Goal: Information Seeking & Learning: Learn about a topic

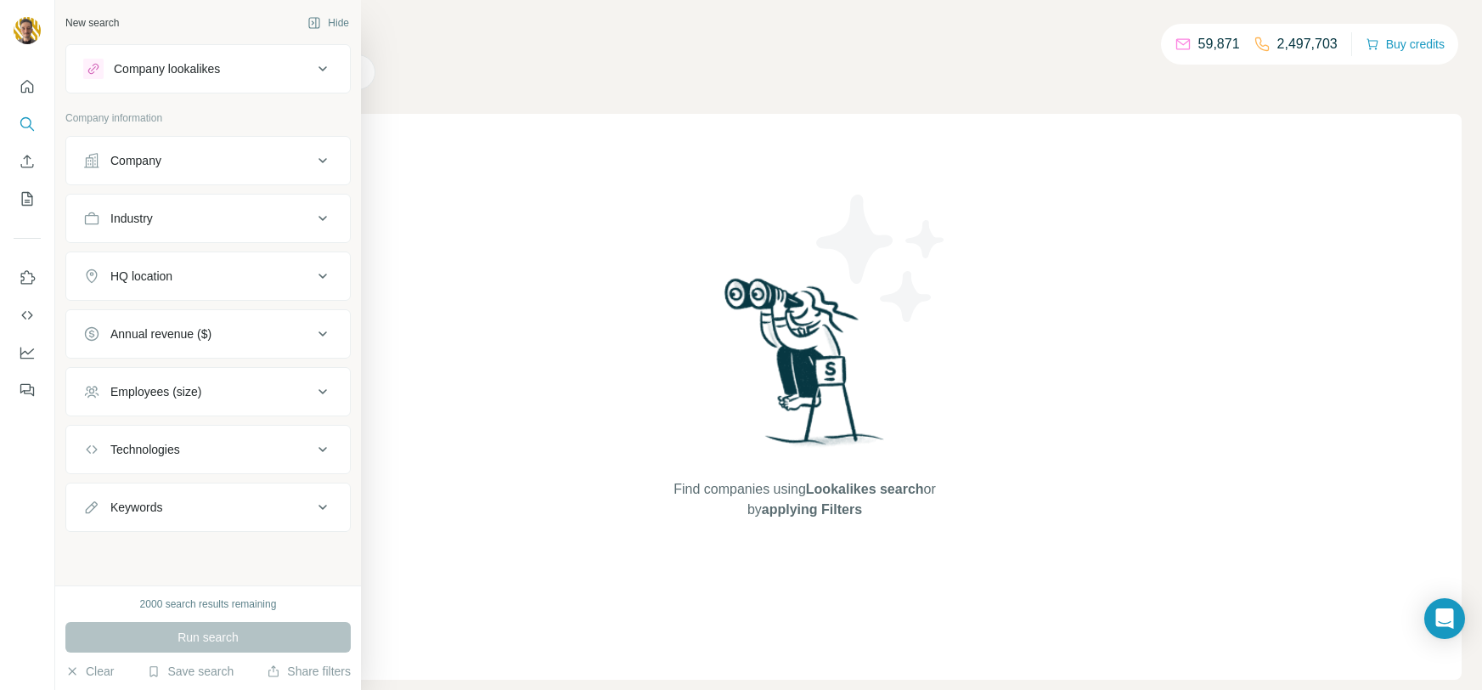
click at [212, 225] on div "Industry" at bounding box center [197, 218] width 229 height 17
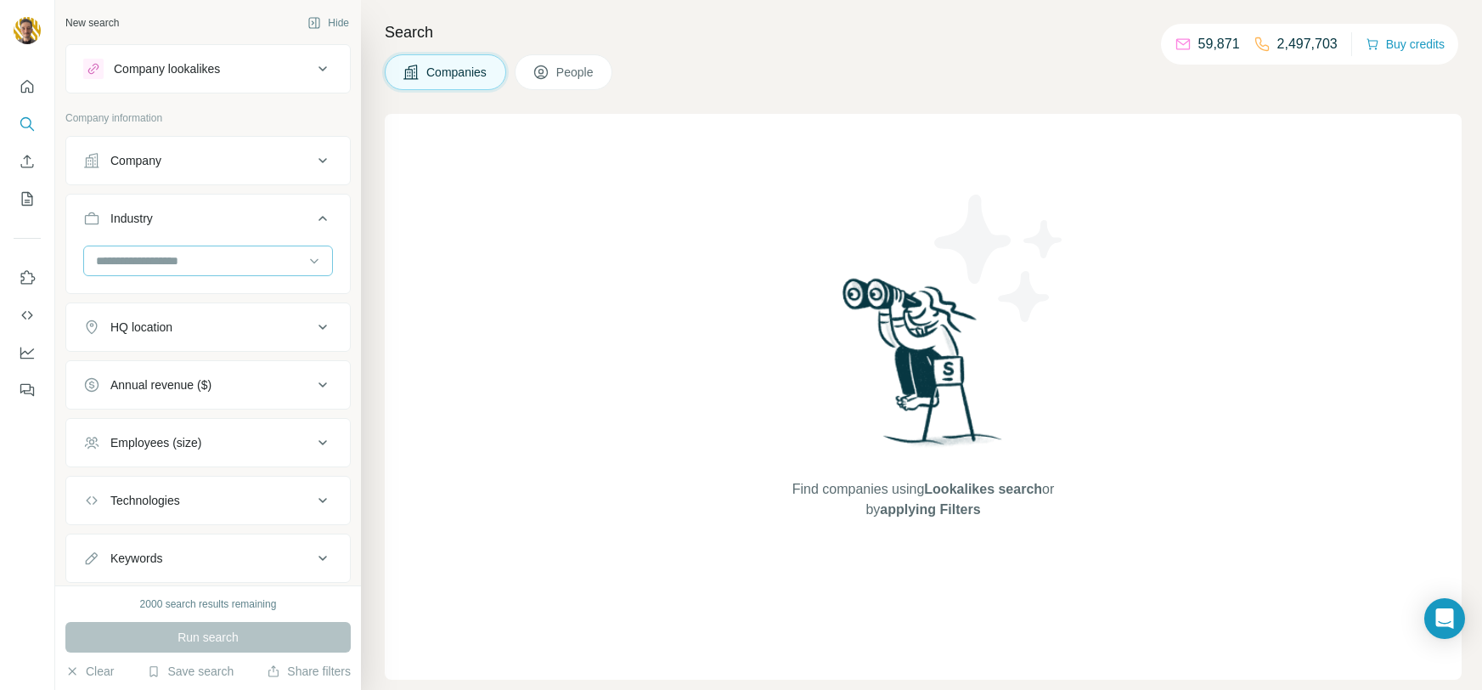
click at [205, 256] on input at bounding box center [199, 260] width 210 height 19
click at [202, 307] on p "Artificial Intelligence" at bounding box center [150, 305] width 105 height 17
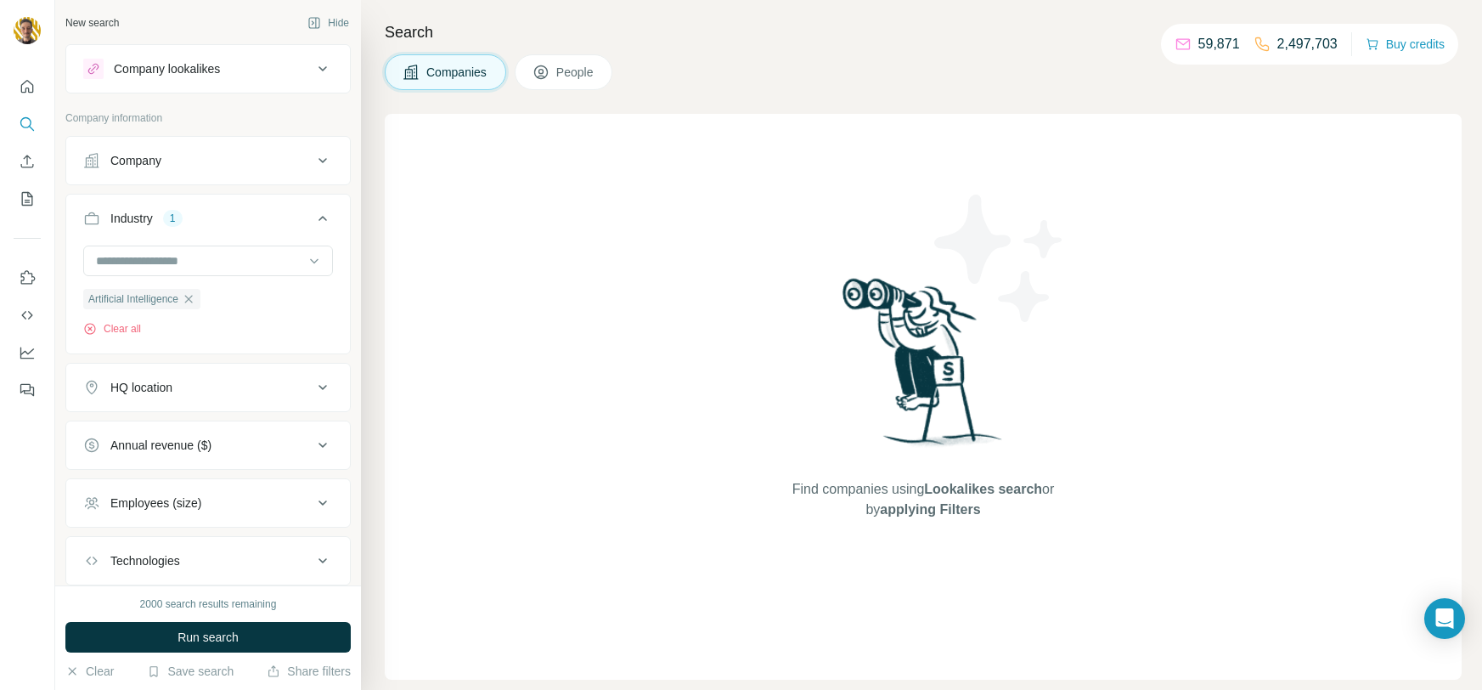
click at [229, 392] on div "HQ location" at bounding box center [197, 387] width 229 height 17
click at [192, 431] on input "text" at bounding box center [208, 429] width 250 height 31
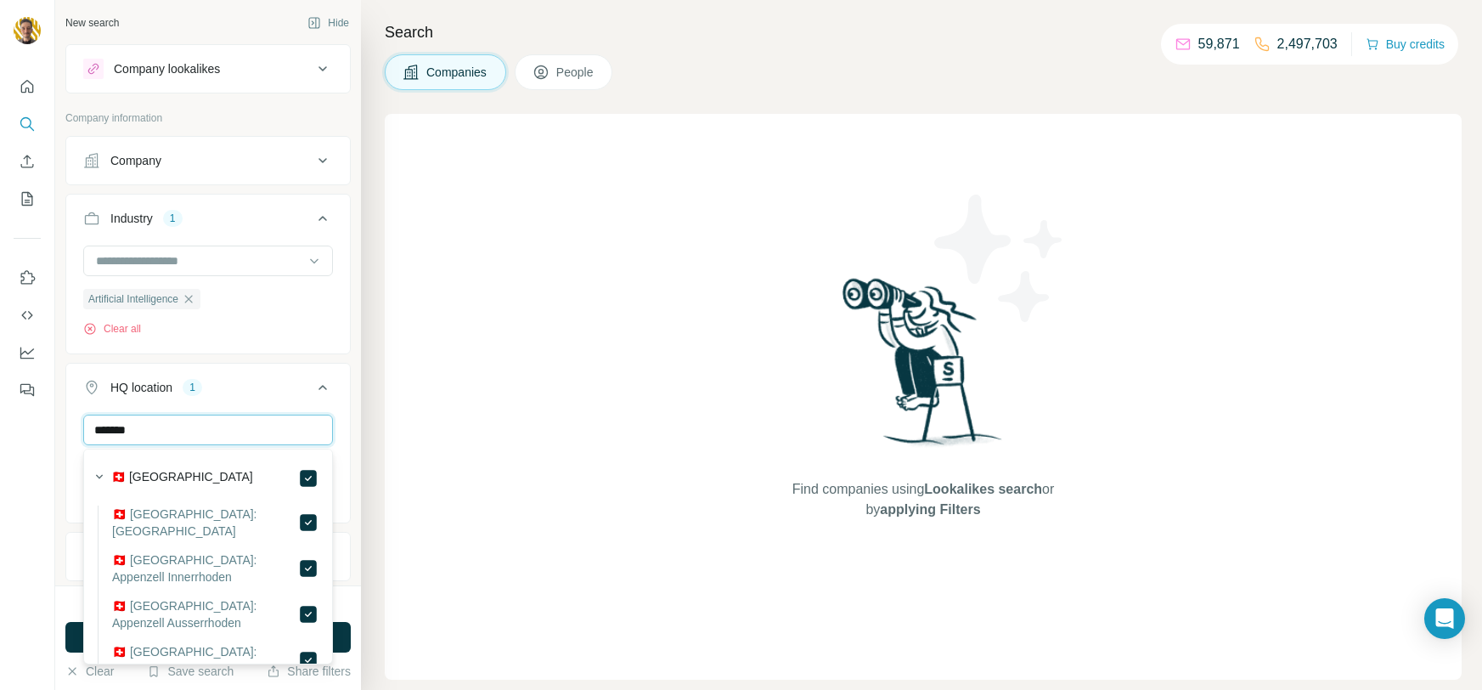
drag, startPoint x: 165, startPoint y: 437, endPoint x: 68, endPoint y: 432, distance: 97.0
click at [68, 432] on div "******* [GEOGRAPHIC_DATA] Clear all" at bounding box center [208, 466] width 284 height 104
drag, startPoint x: 202, startPoint y: 422, endPoint x: 55, endPoint y: 396, distance: 149.3
click at [53, 413] on div "New search Hide Company lookalikes Company information Company Industry 1 Artif…" at bounding box center [741, 345] width 1482 height 690
type input "*******"
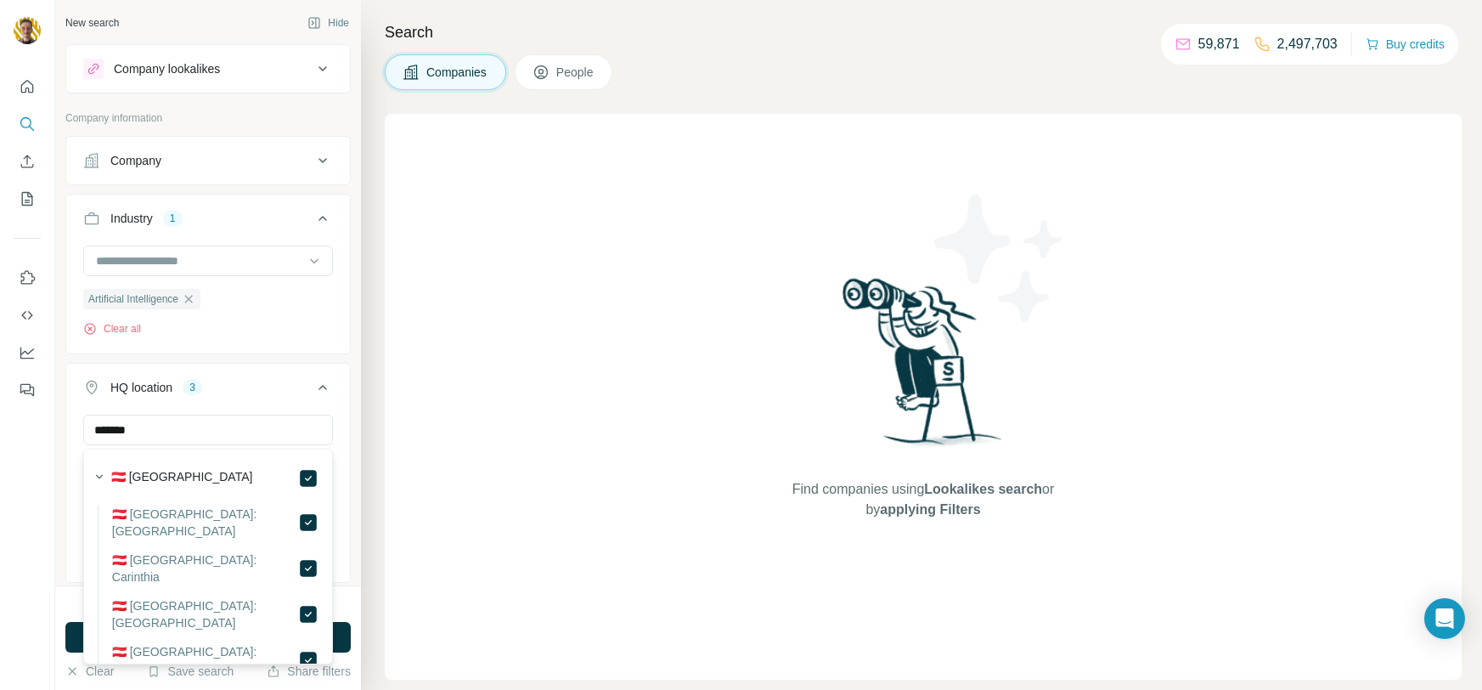
click at [347, 471] on div "******* [GEOGRAPHIC_DATA] [GEOGRAPHIC_DATA] [GEOGRAPHIC_DATA] Clear all" at bounding box center [208, 496] width 284 height 164
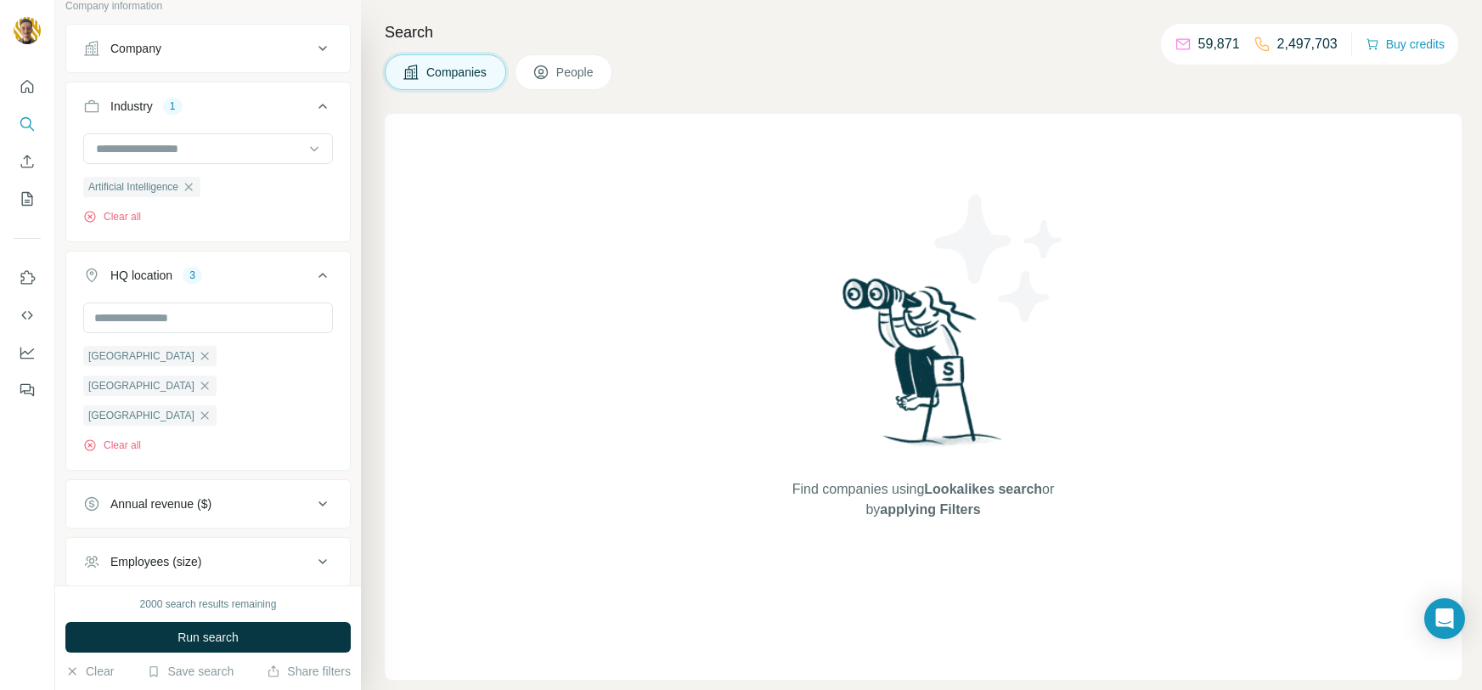
scroll to position [121, 0]
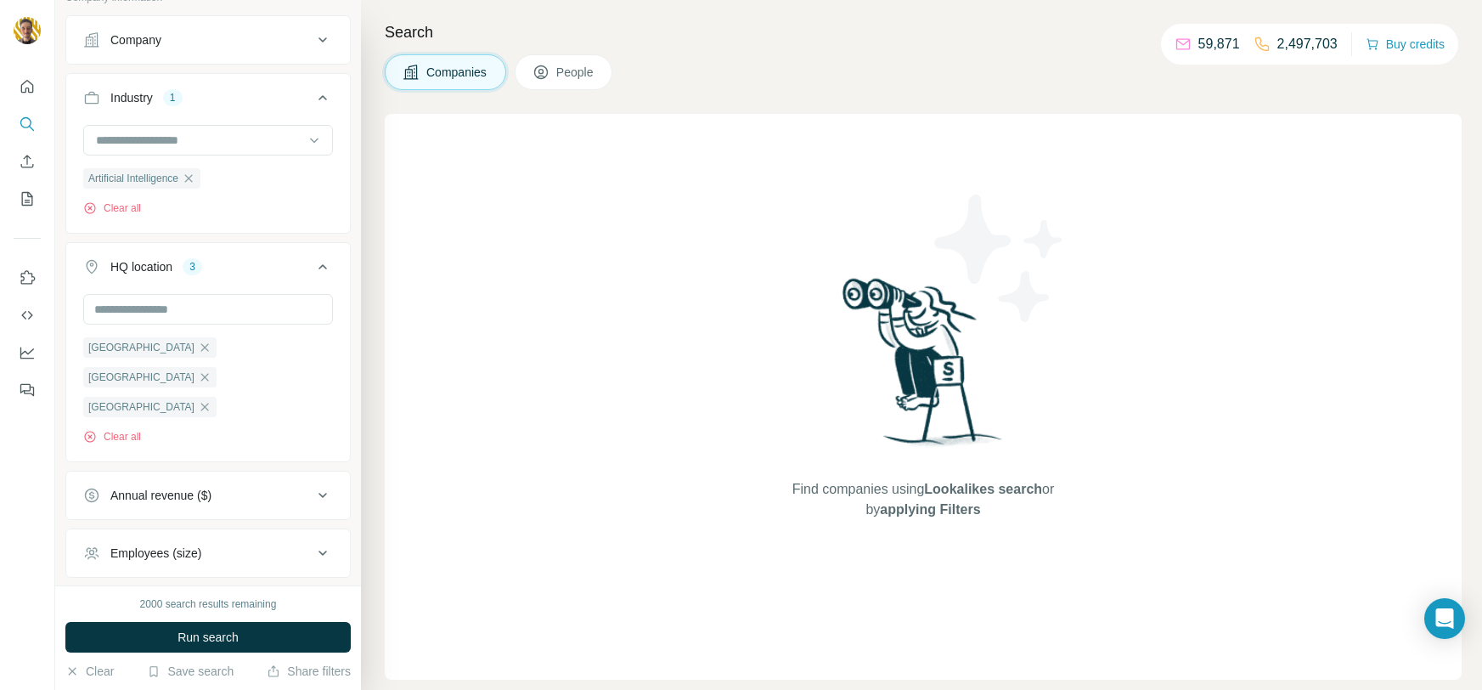
click at [234, 487] on div "Annual revenue ($)" at bounding box center [197, 495] width 229 height 17
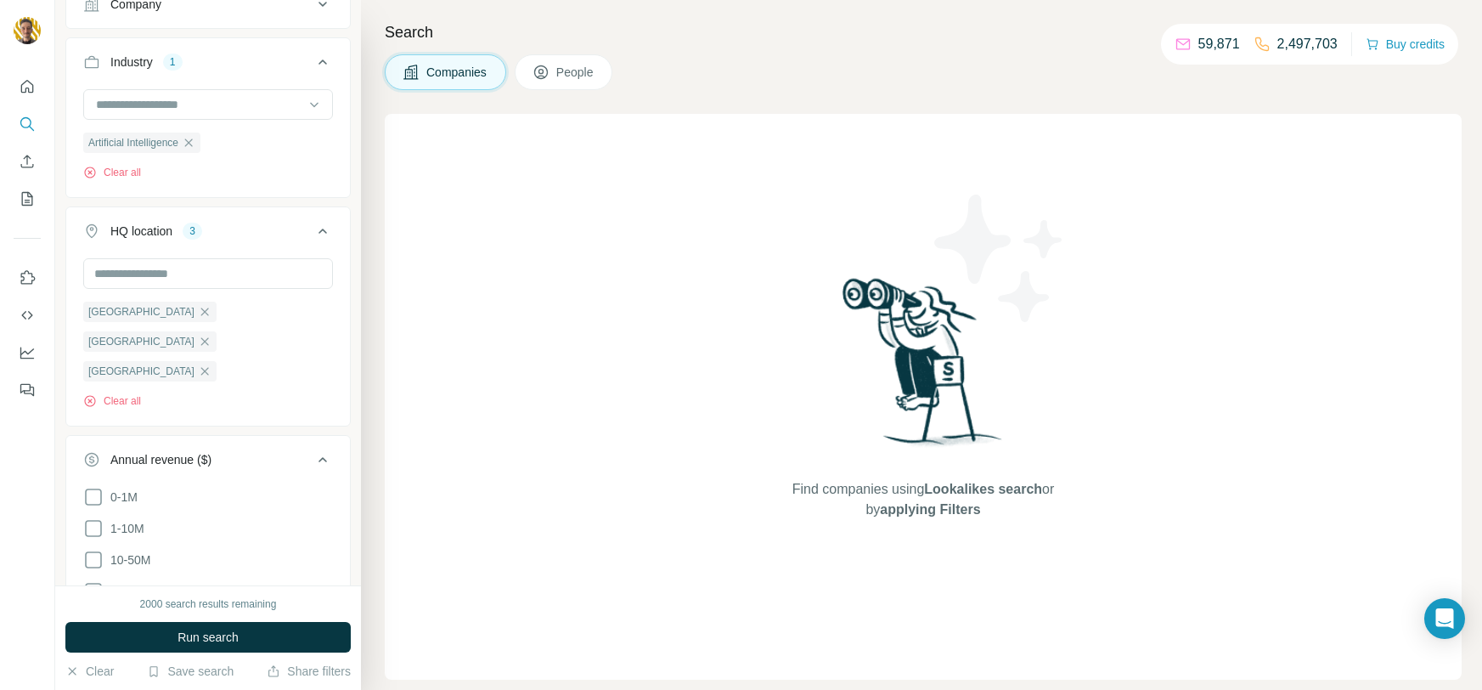
scroll to position [170, 0]
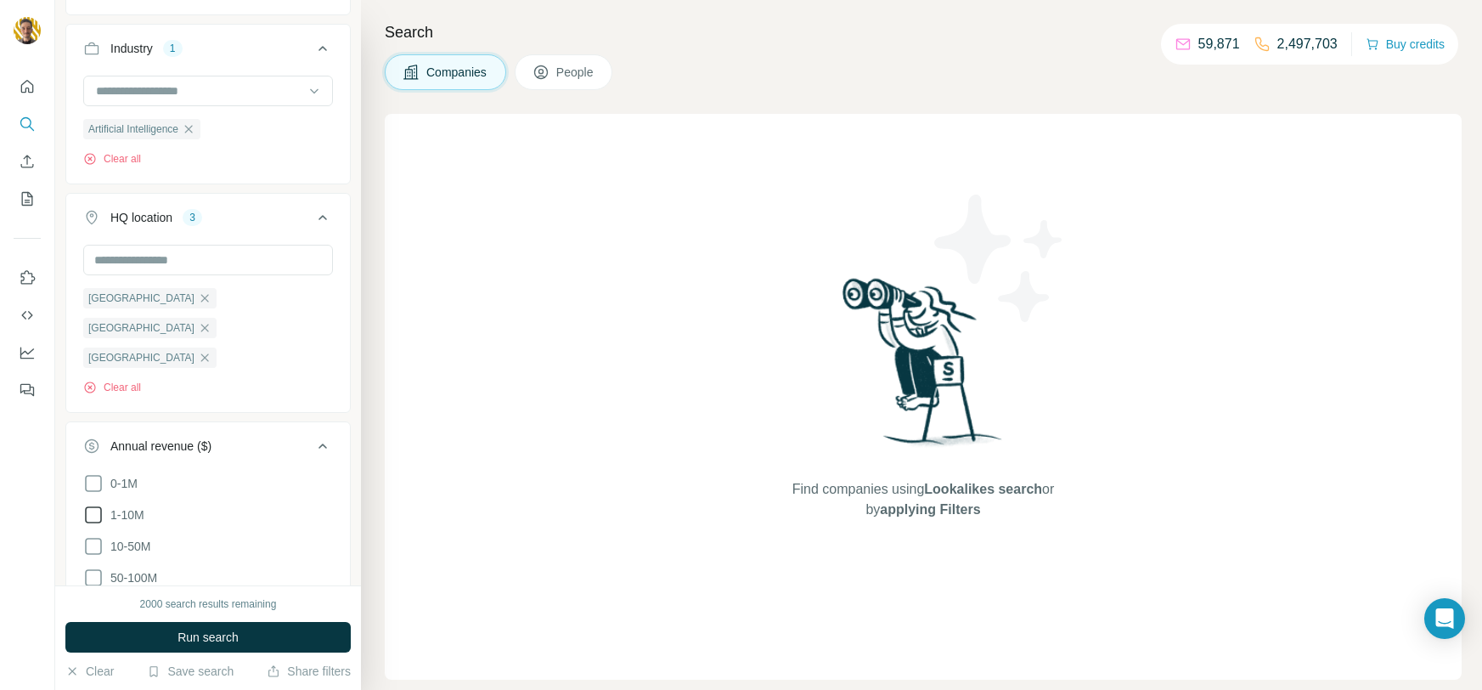
click at [89, 504] on icon at bounding box center [93, 514] width 20 height 20
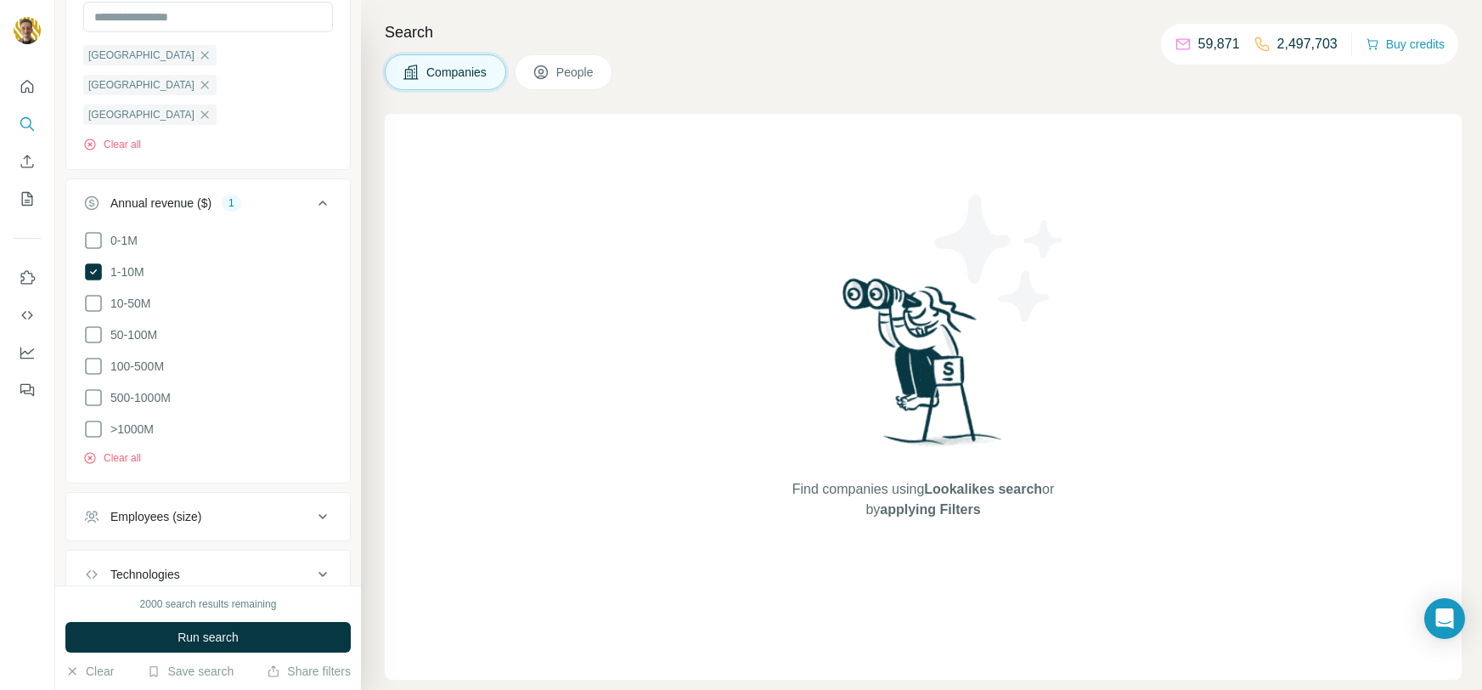
scroll to position [417, 0]
click at [255, 492] on button "Employees (size)" at bounding box center [208, 512] width 284 height 41
click at [93, 571] on icon at bounding box center [93, 581] width 20 height 20
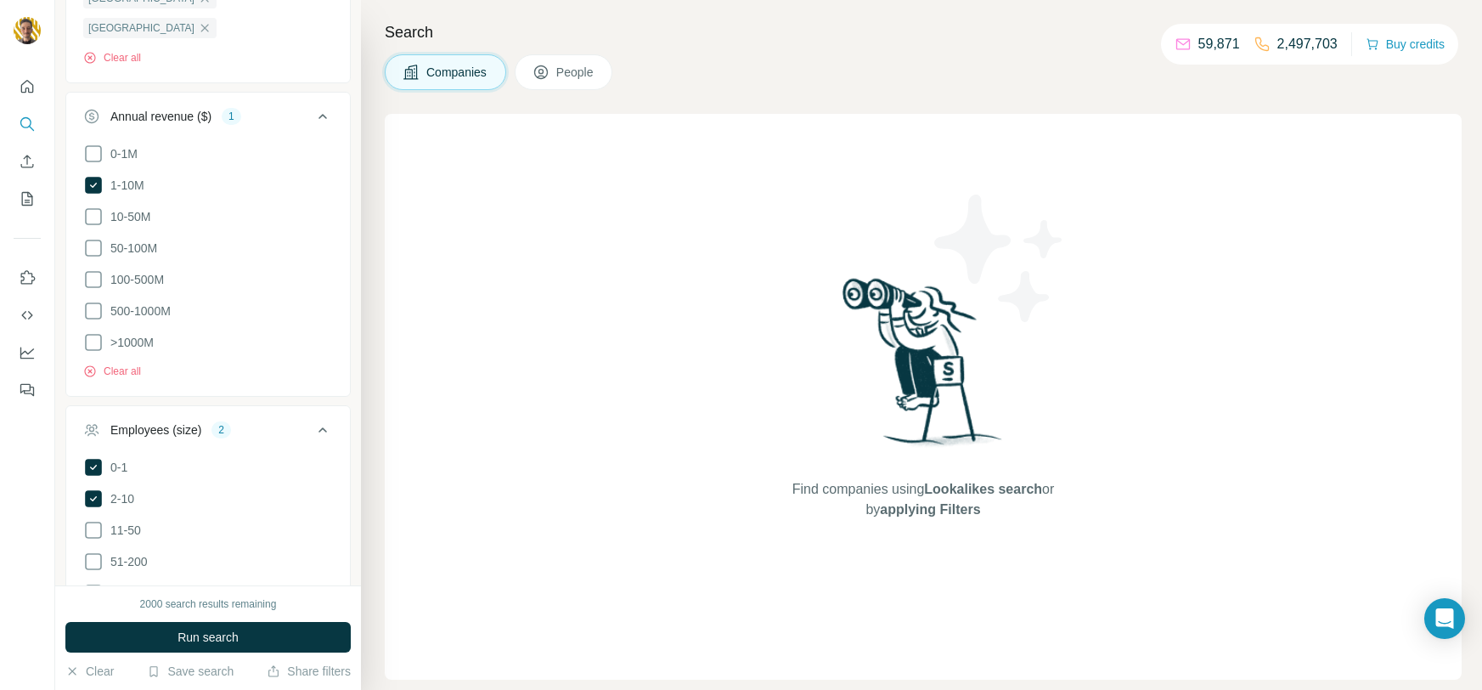
scroll to position [665, 0]
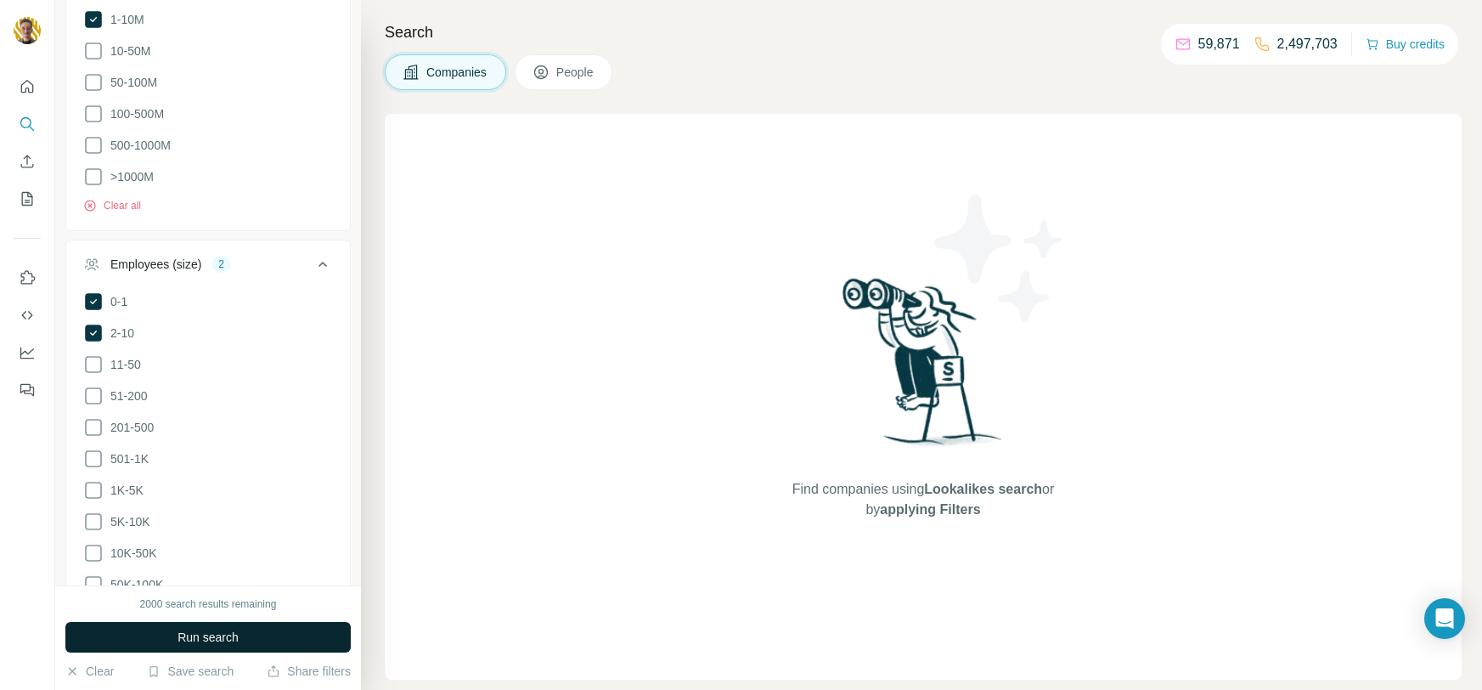
click at [217, 634] on span "Run search" at bounding box center [207, 636] width 61 height 17
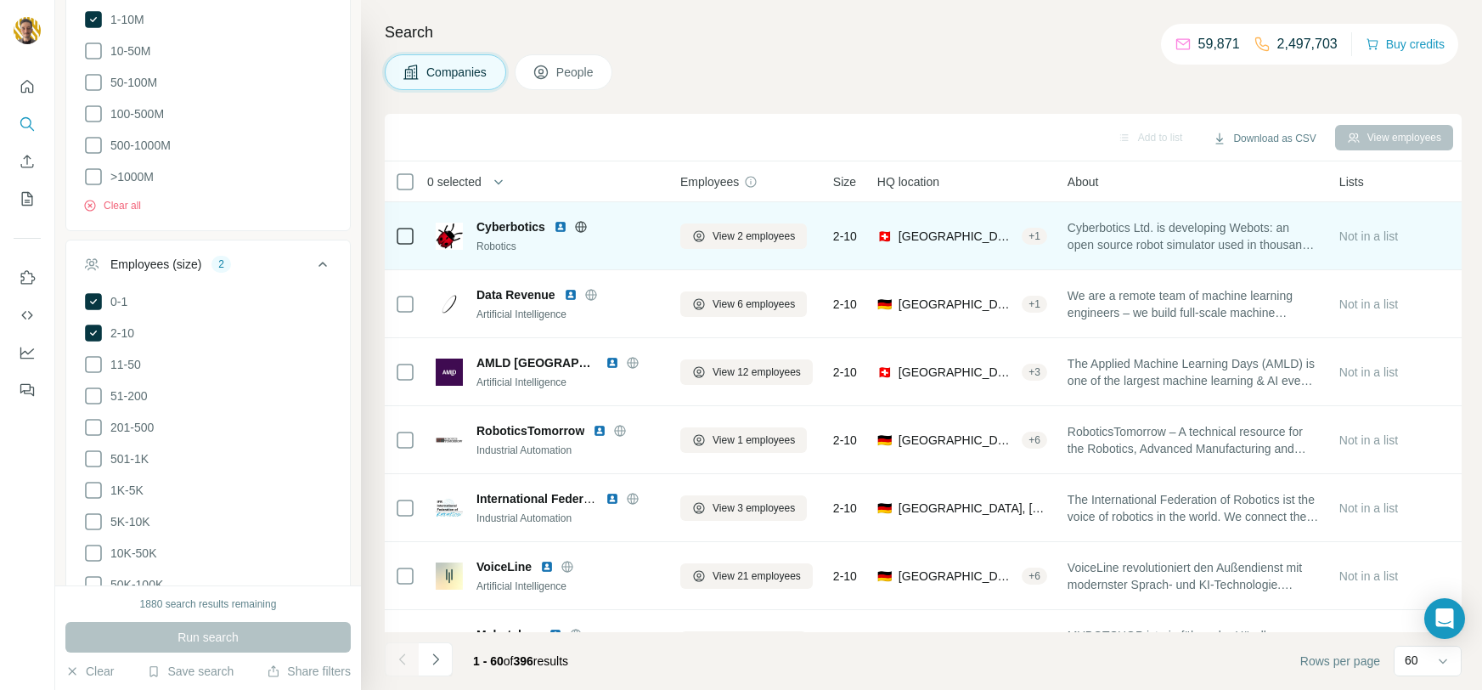
click at [582, 223] on icon at bounding box center [580, 226] width 4 height 11
click at [561, 227] on img at bounding box center [561, 227] width 14 height 14
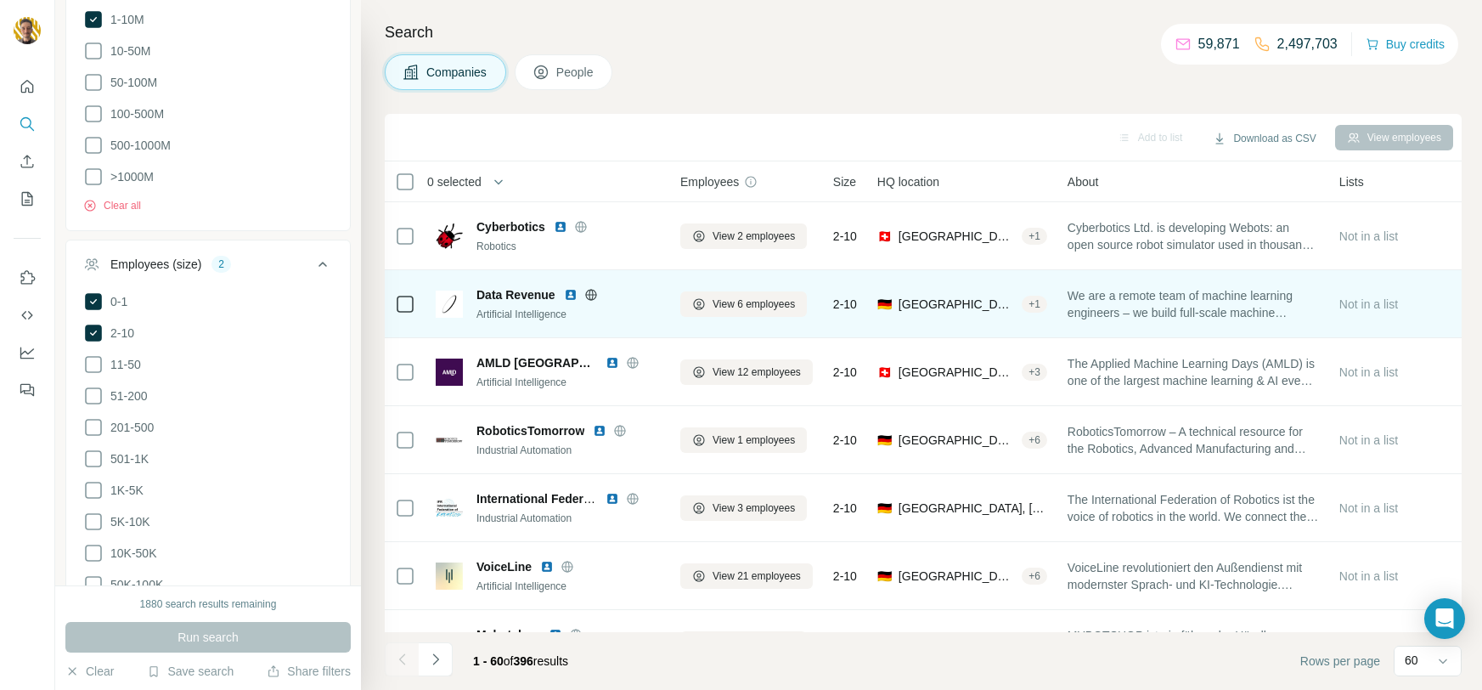
click at [591, 289] on icon at bounding box center [591, 294] width 4 height 11
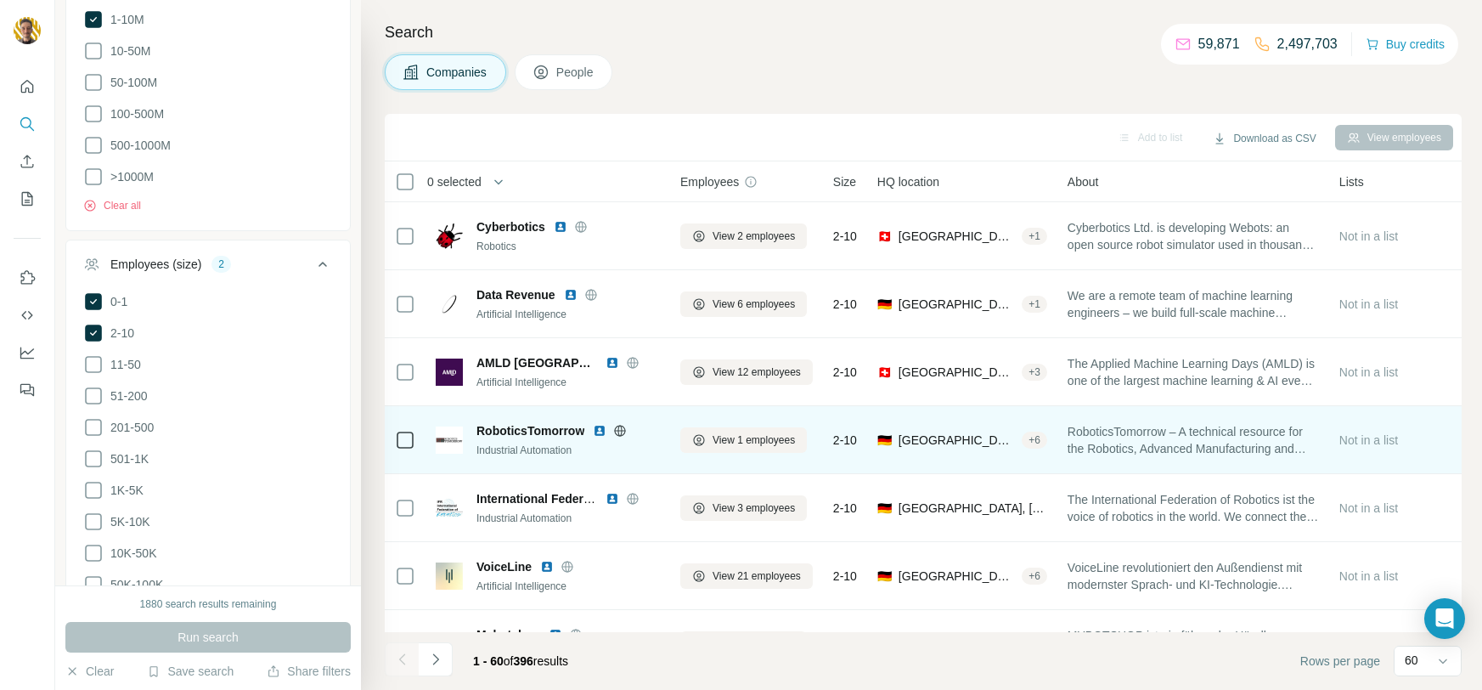
click at [617, 425] on icon at bounding box center [620, 430] width 11 height 11
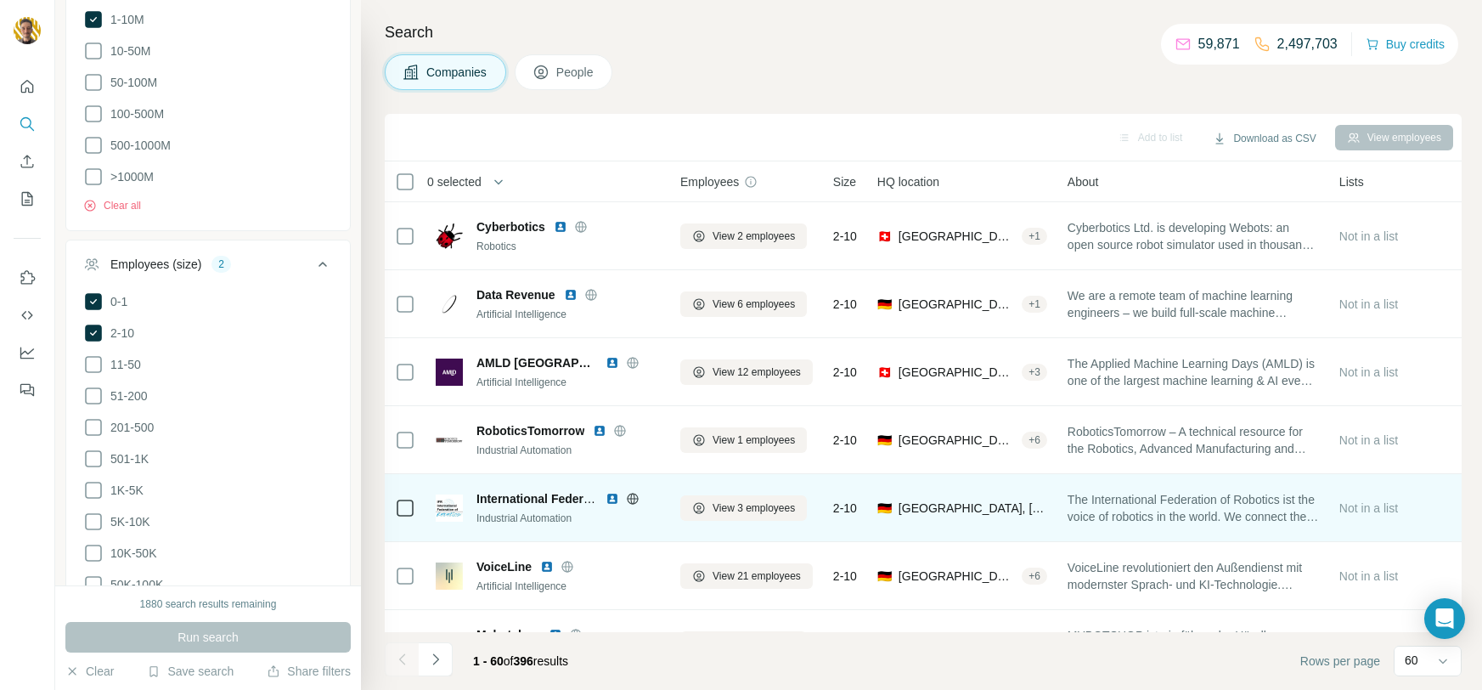
click at [629, 499] on icon at bounding box center [633, 499] width 14 height 14
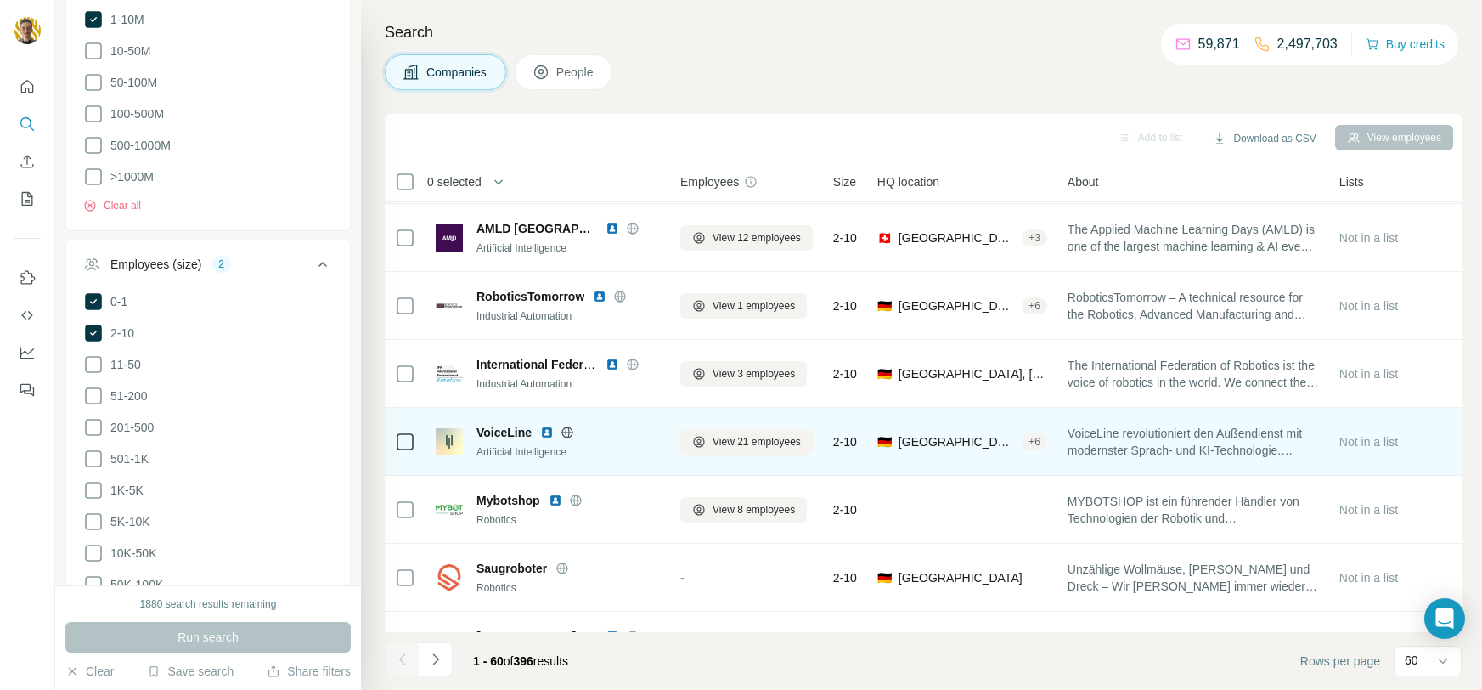
scroll to position [179, 0]
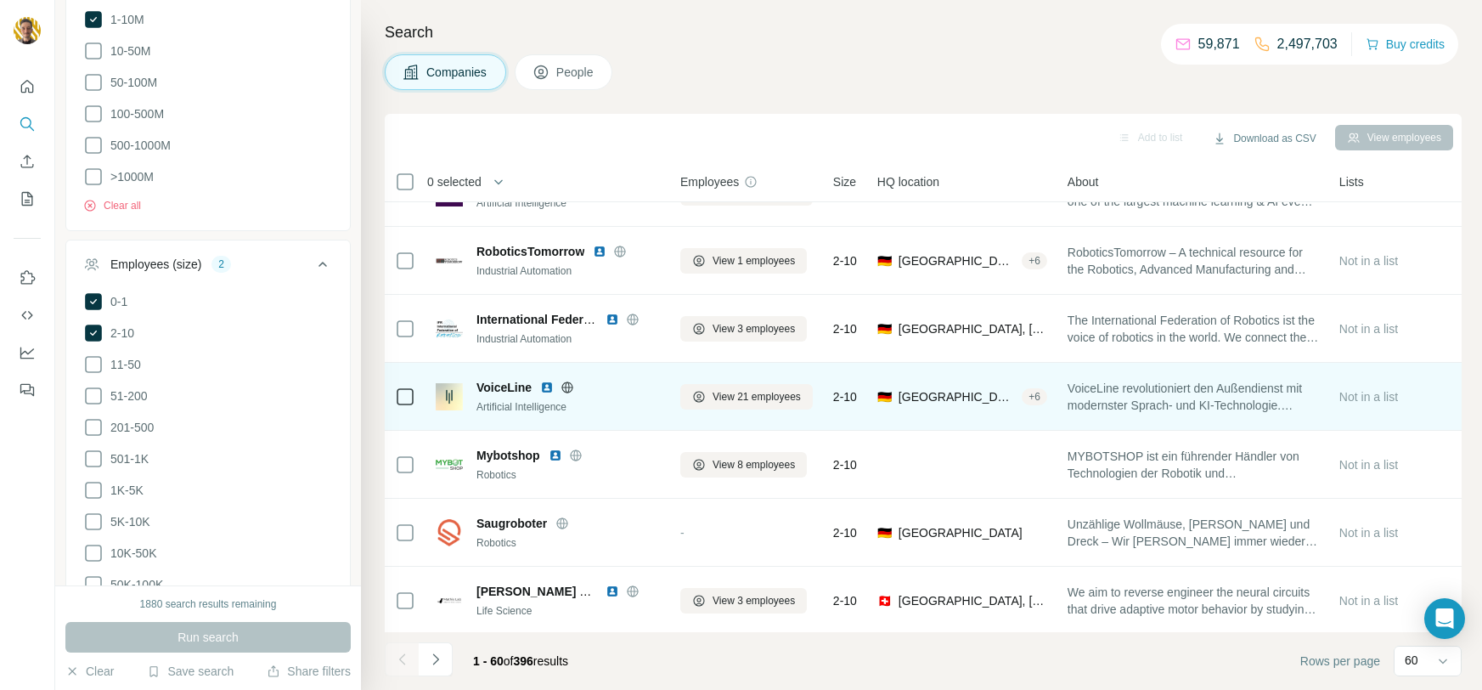
click at [570, 380] on icon at bounding box center [568, 387] width 14 height 14
click at [549, 385] on img at bounding box center [547, 387] width 14 height 14
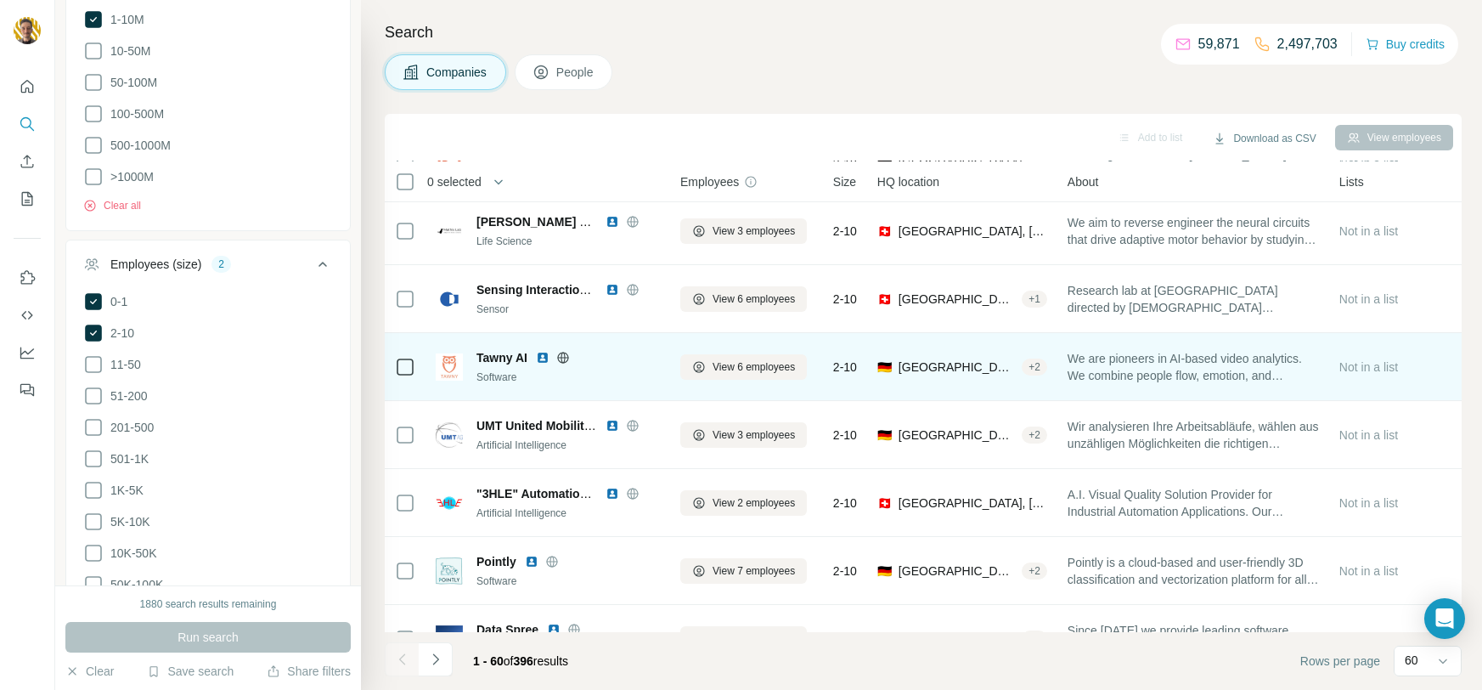
scroll to position [606, 0]
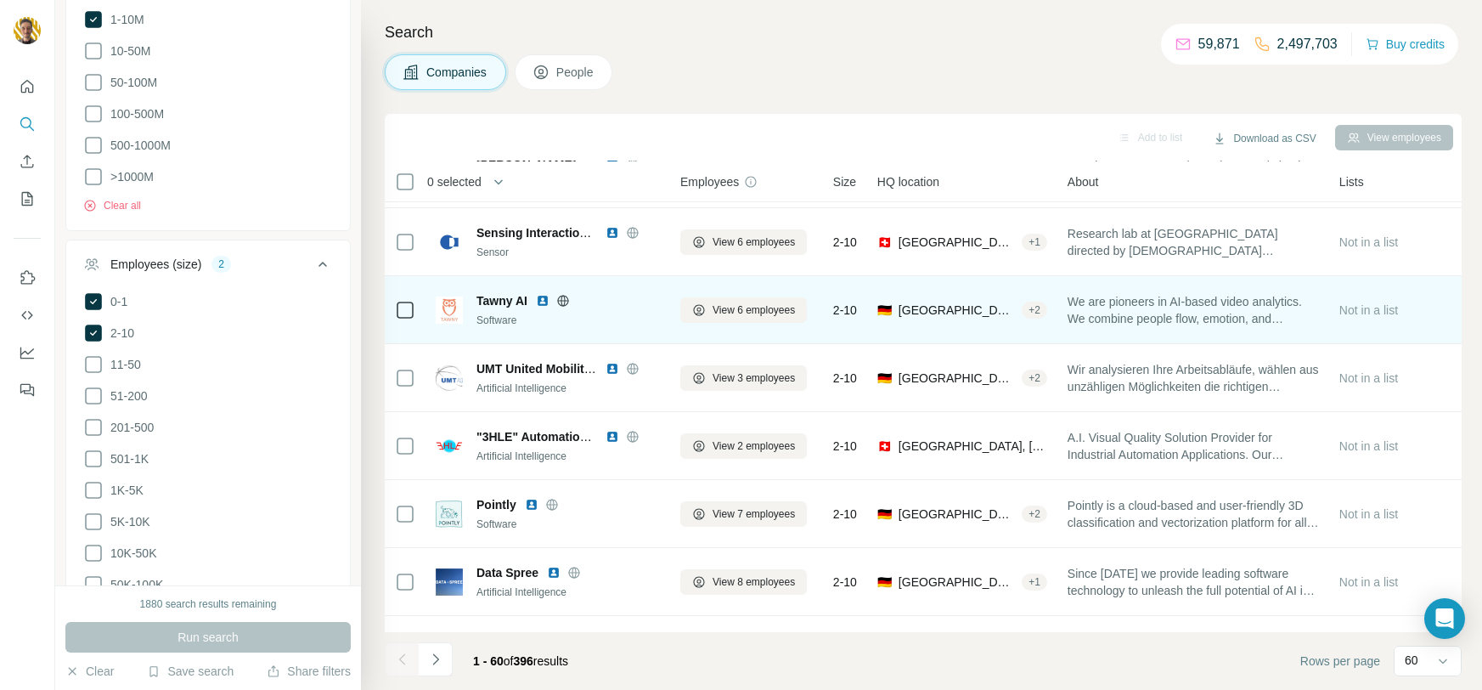
click at [566, 300] on icon at bounding box center [562, 300] width 11 height 1
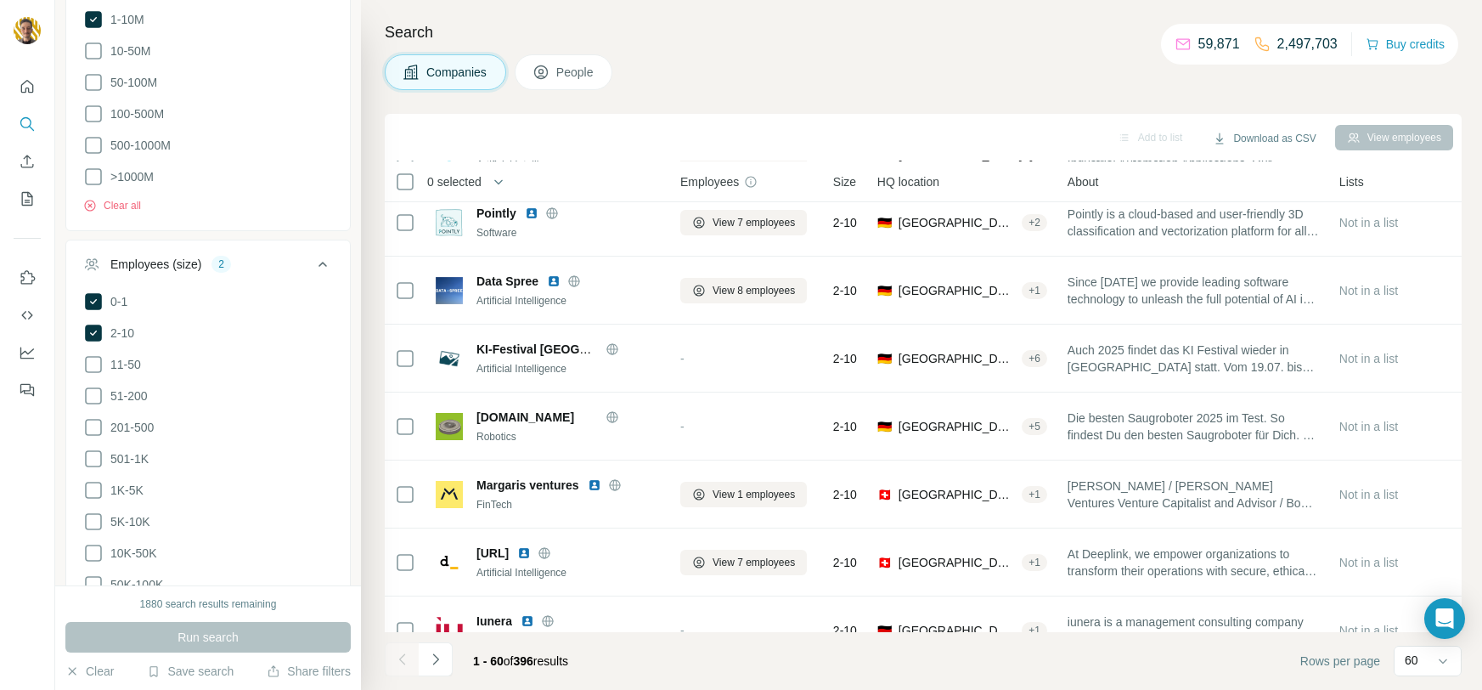
scroll to position [1067, 0]
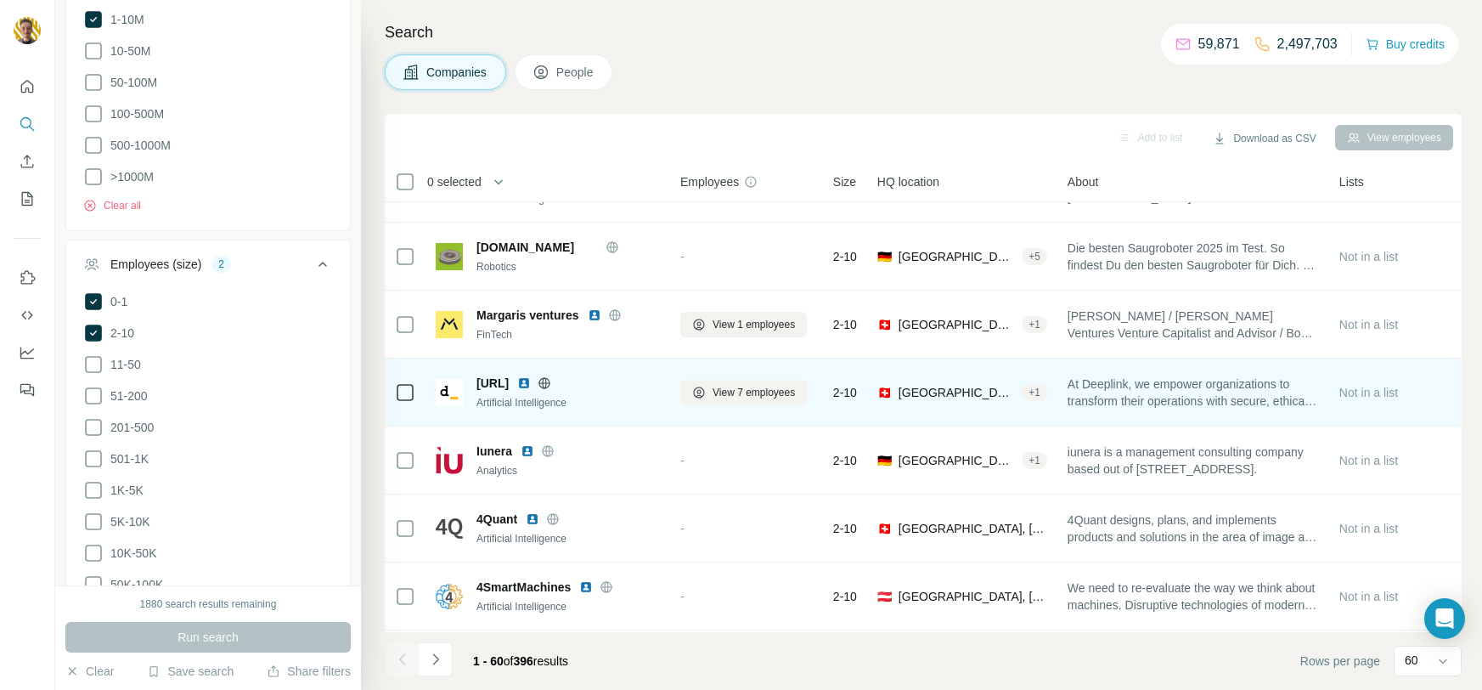
click at [547, 386] on icon at bounding box center [545, 382] width 4 height 11
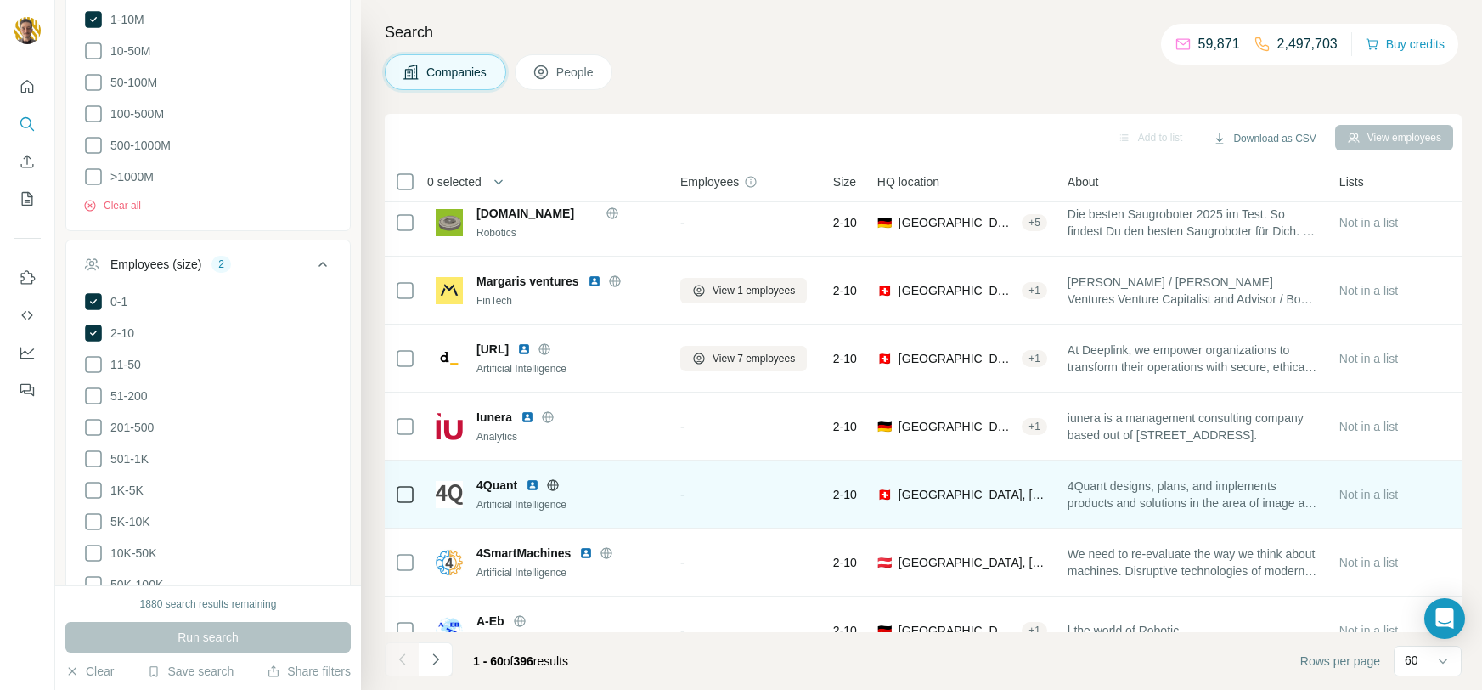
scroll to position [1131, 0]
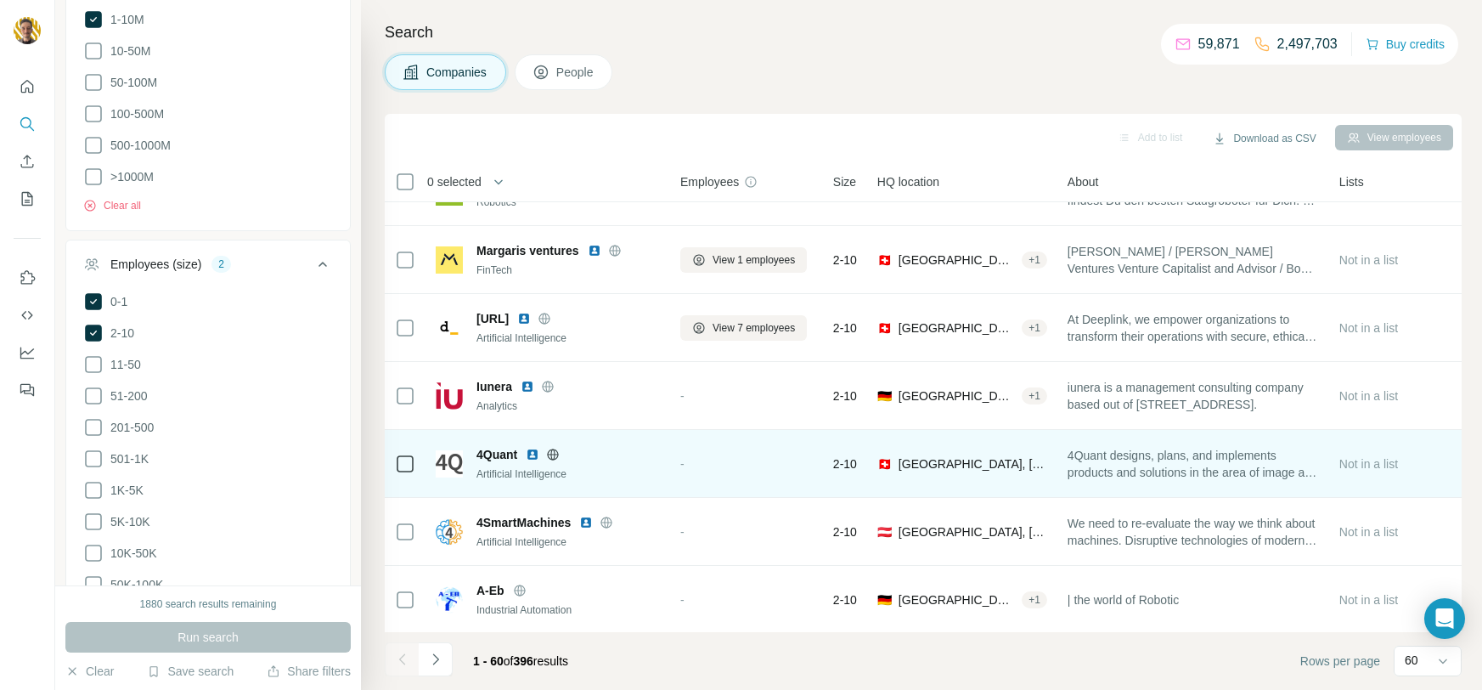
click at [557, 455] on icon at bounding box center [553, 455] width 14 height 14
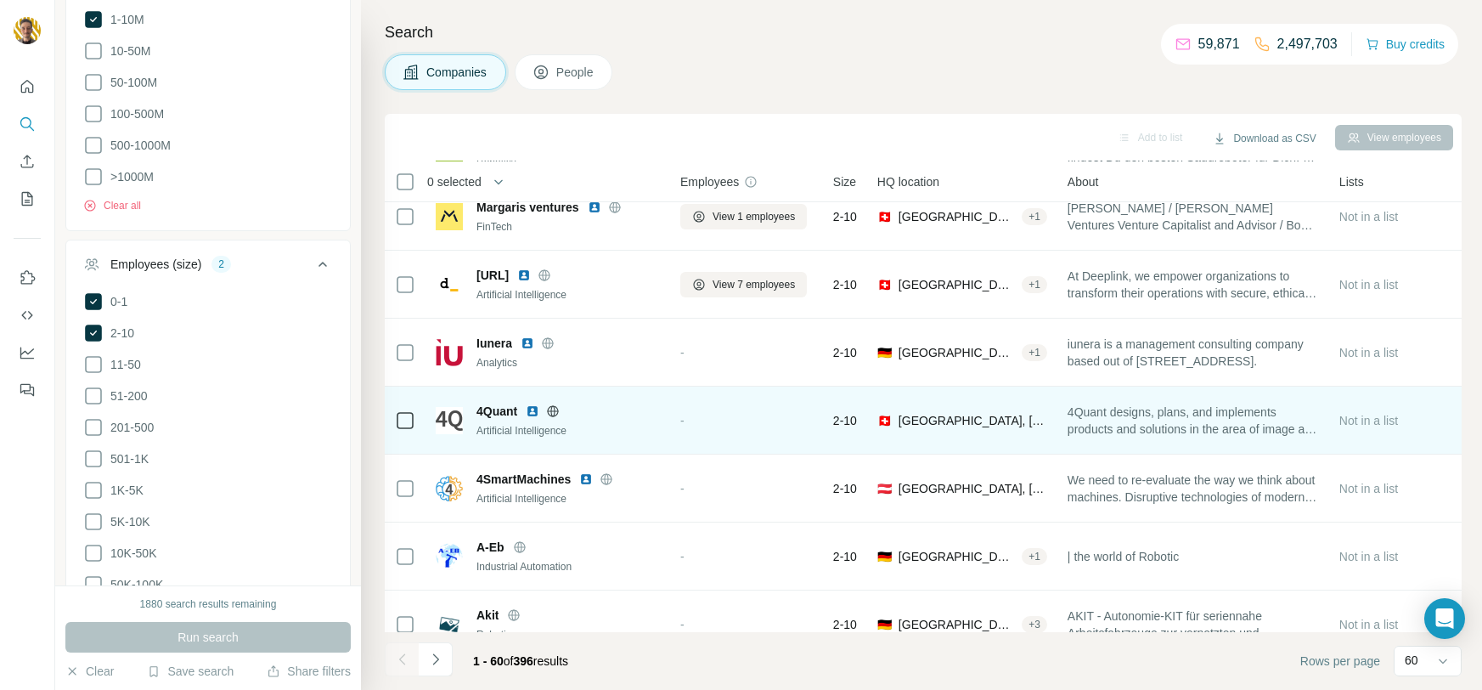
scroll to position [1203, 0]
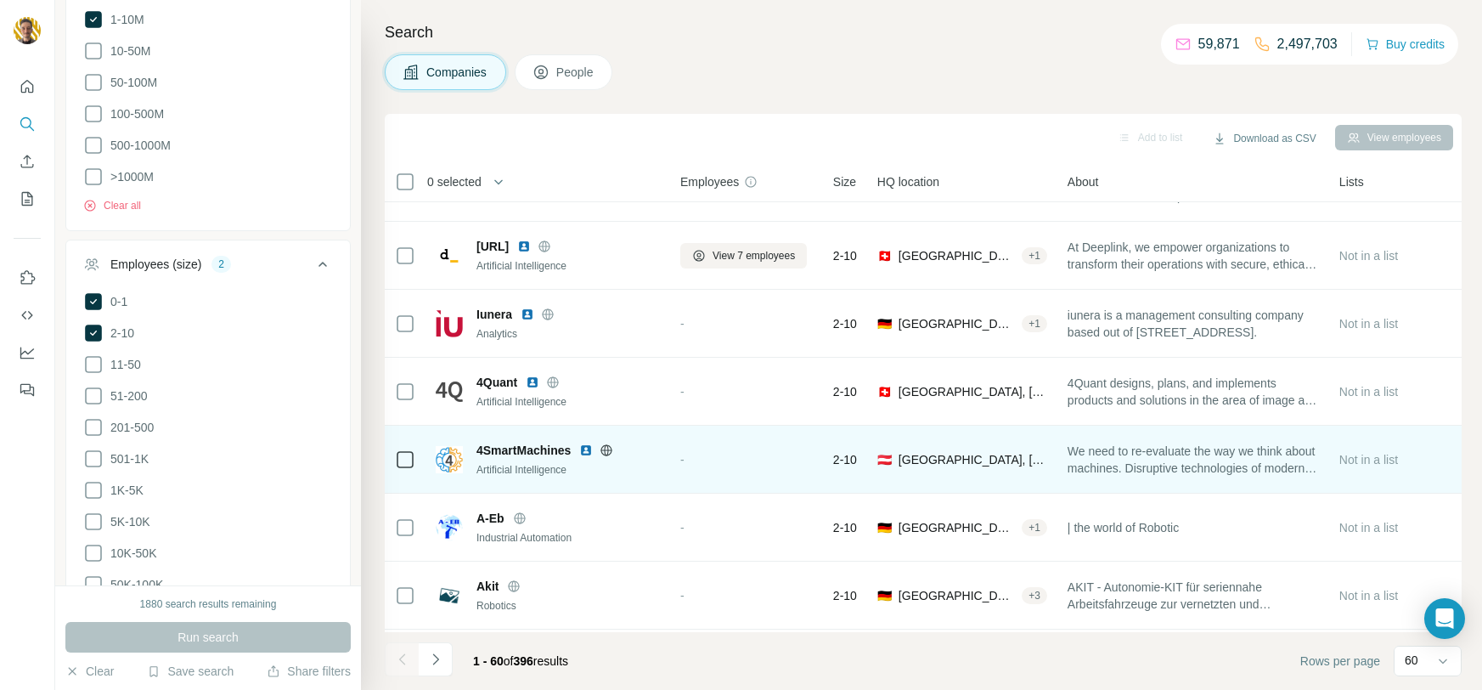
click at [608, 446] on icon at bounding box center [607, 449] width 4 height 11
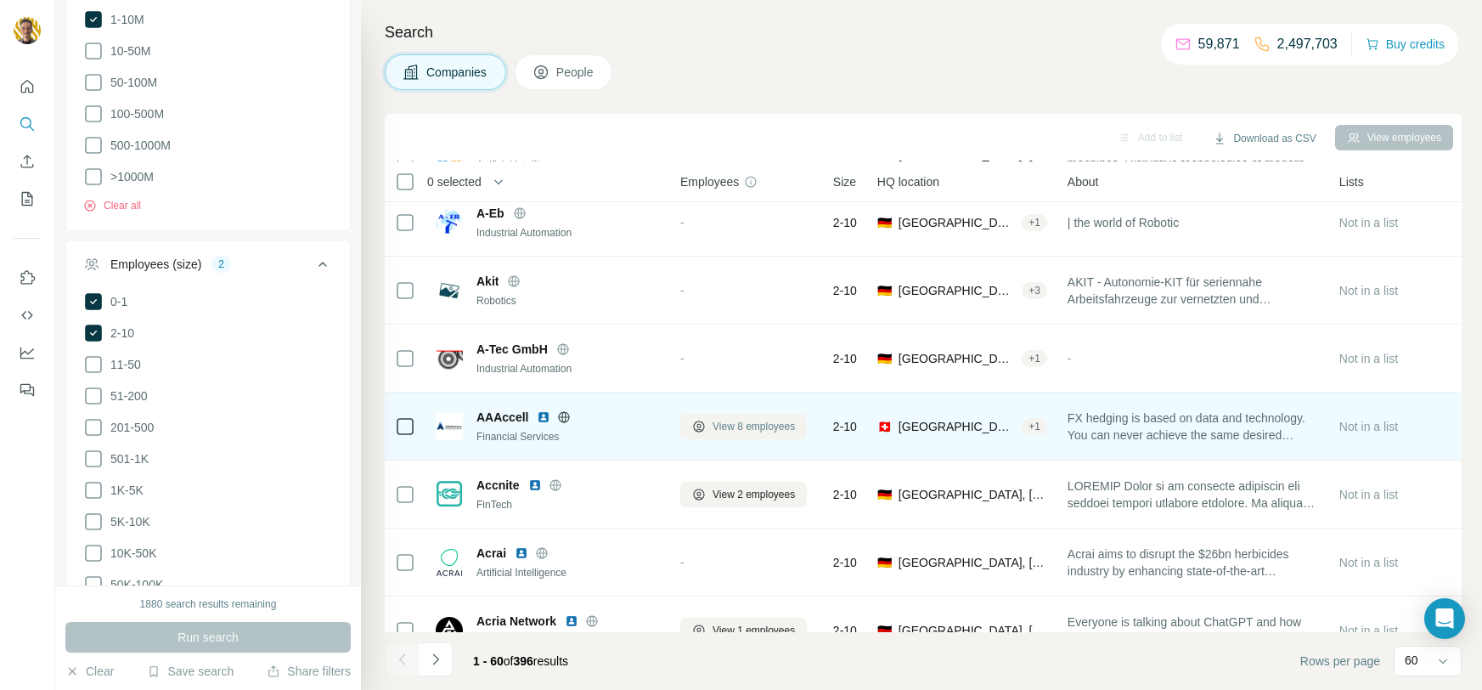
scroll to position [1614, 0]
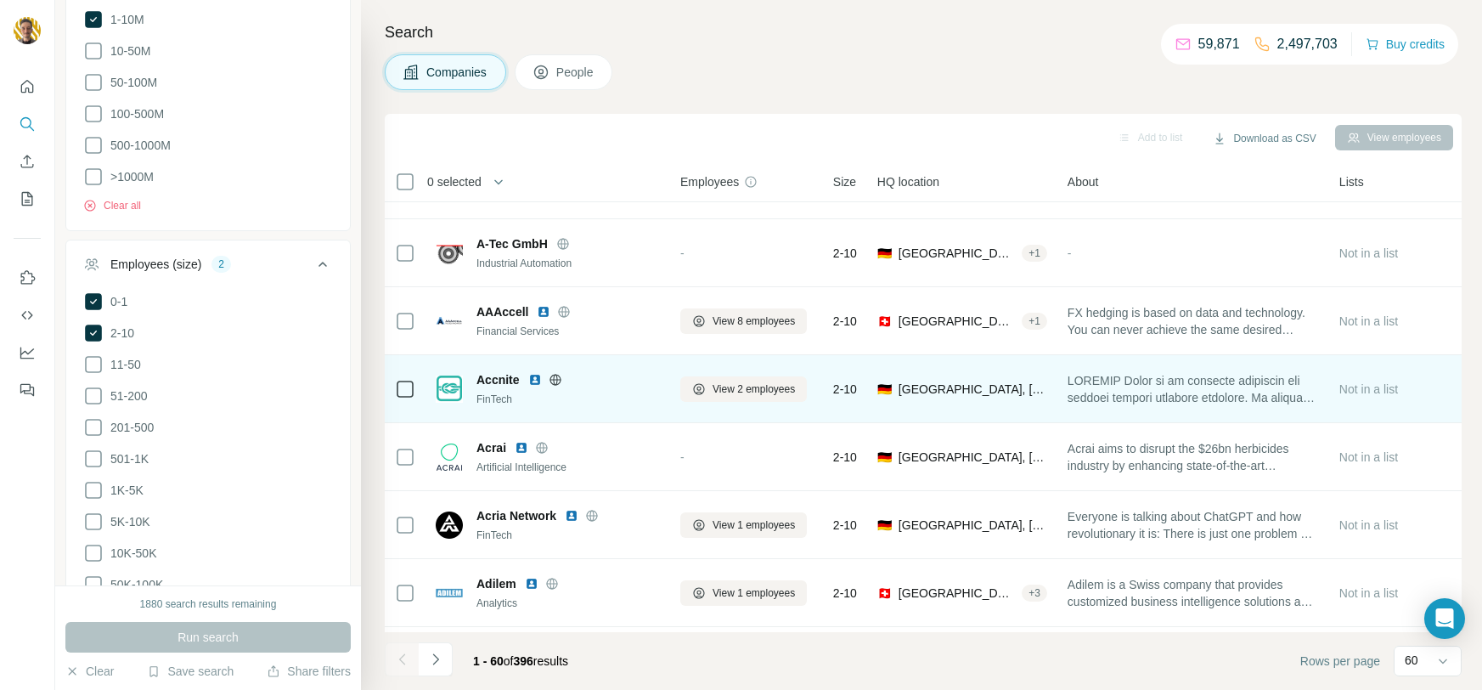
click at [560, 380] on icon at bounding box center [556, 380] width 14 height 14
click at [539, 385] on img at bounding box center [535, 380] width 14 height 14
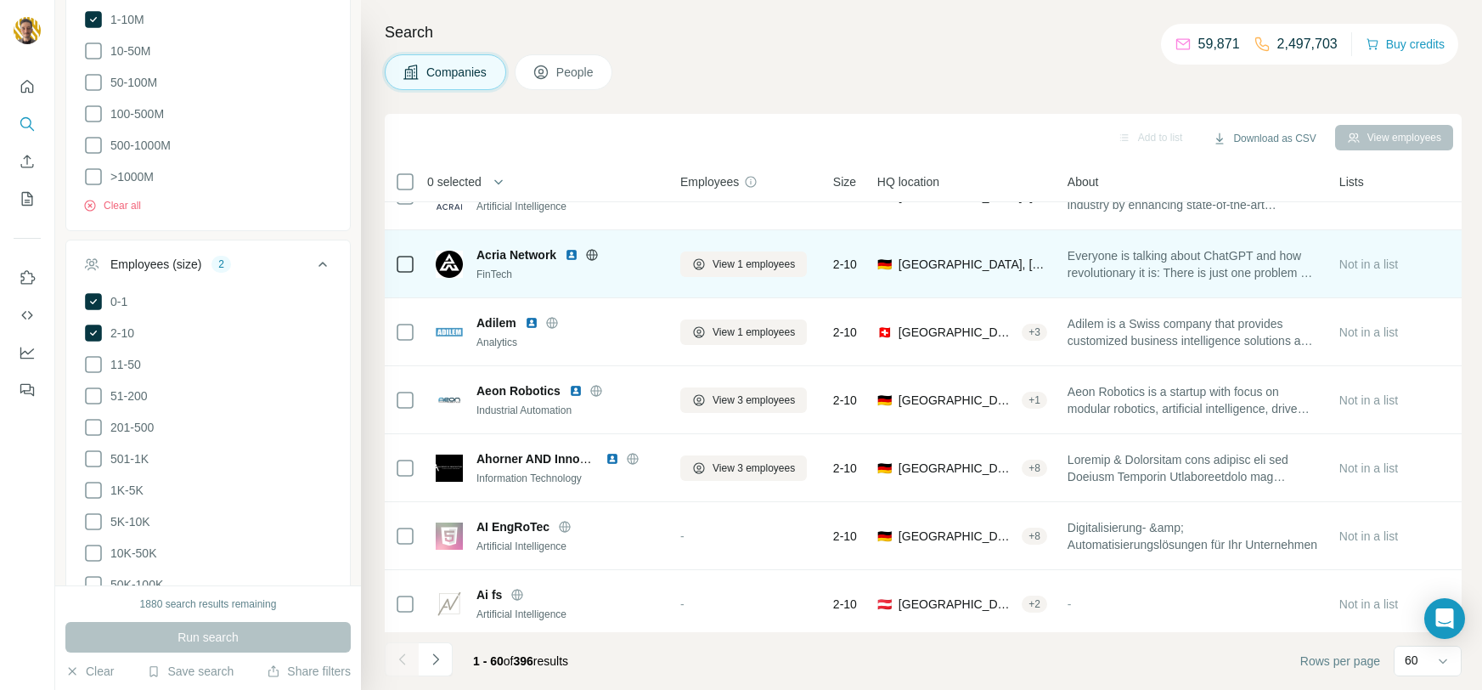
scroll to position [1876, 0]
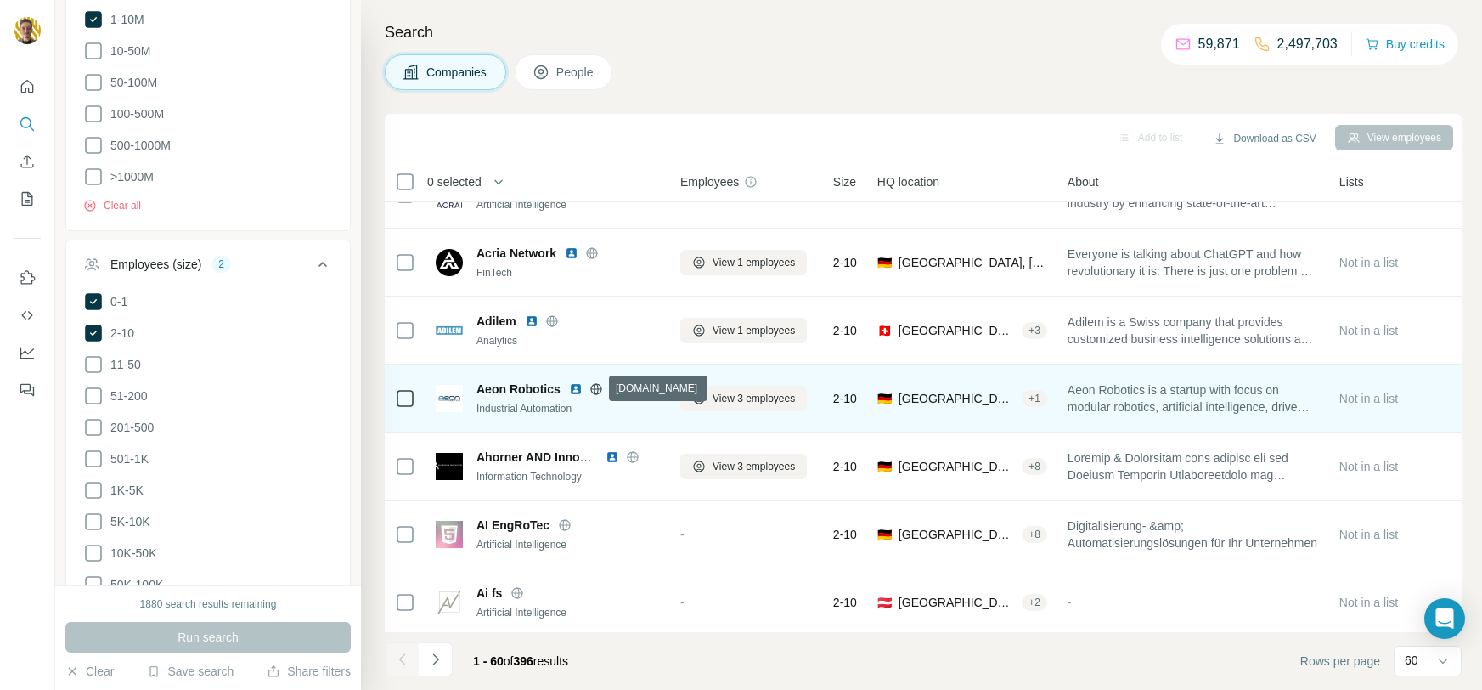
click at [600, 386] on icon at bounding box center [595, 388] width 11 height 11
click at [574, 391] on img at bounding box center [576, 389] width 14 height 14
